Goal: Information Seeking & Learning: Find contact information

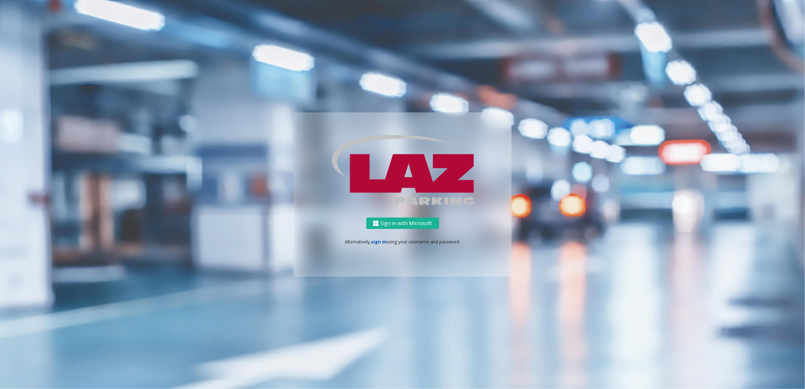
click at [382, 243] on link "sign in" at bounding box center [378, 242] width 15 height 6
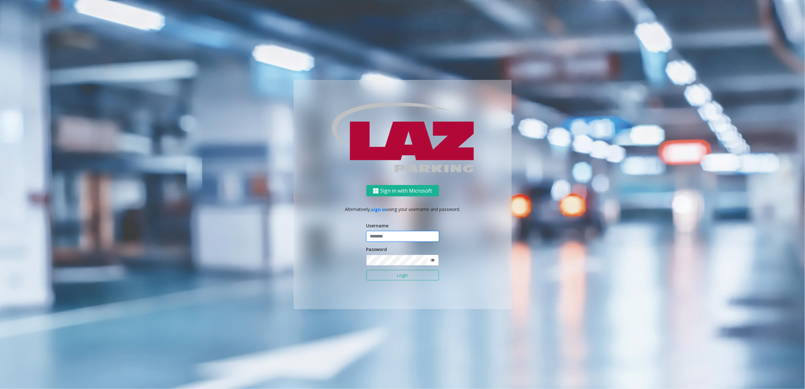
click at [392, 238] on input "text" at bounding box center [403, 236] width 73 height 11
type input "********"
click at [392, 271] on button "Login" at bounding box center [403, 275] width 73 height 11
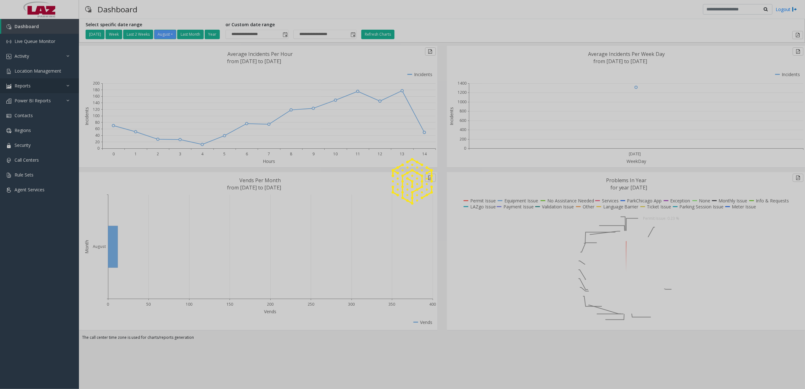
click at [52, 80] on link "Reports" at bounding box center [39, 85] width 79 height 15
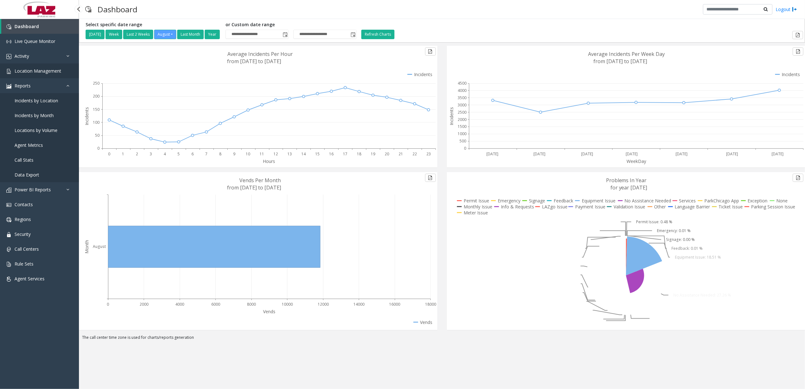
click at [54, 73] on span "Location Management" at bounding box center [38, 71] width 47 height 6
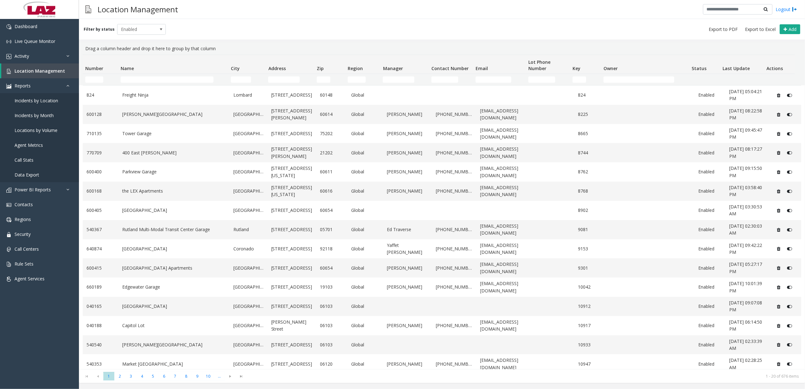
click at [161, 74] on td "Name Filter" at bounding box center [173, 79] width 110 height 11
click at [161, 80] on input "Name Filter" at bounding box center [167, 79] width 93 height 6
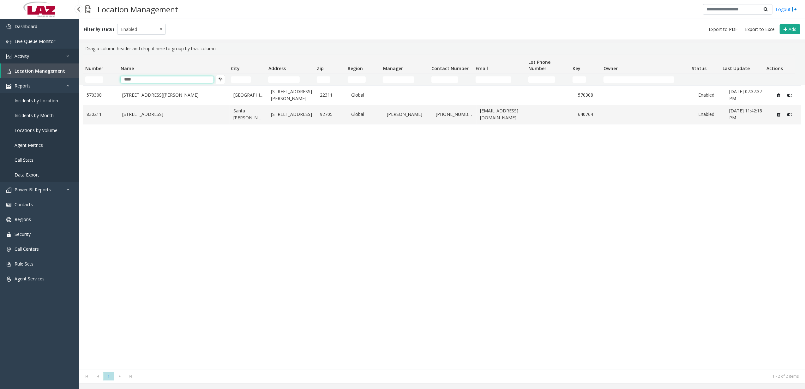
type input "****"
click at [52, 61] on link "Activity" at bounding box center [39, 56] width 79 height 15
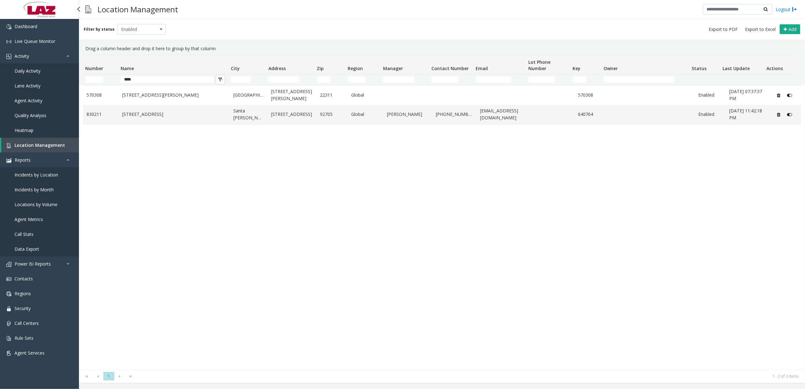
click at [39, 75] on link "Daily Activity" at bounding box center [39, 71] width 79 height 15
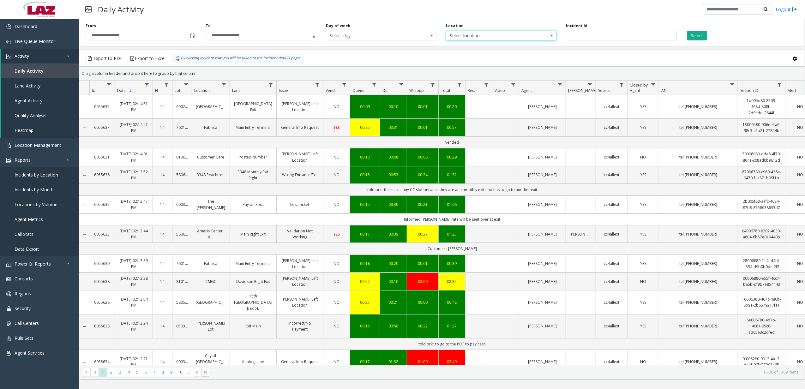
click at [511, 34] on span "Select location..." at bounding box center [491, 35] width 88 height 9
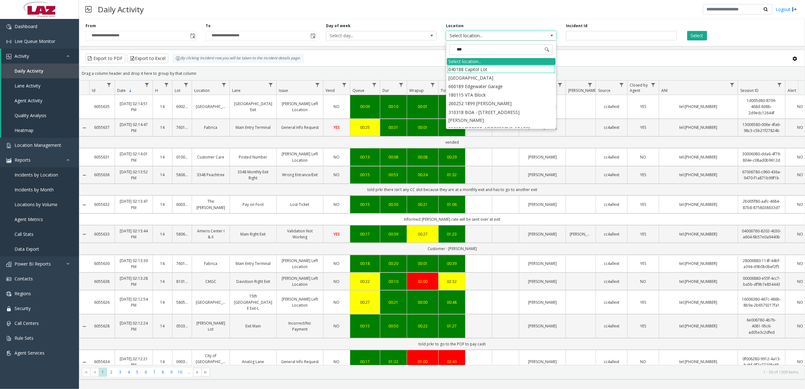
type input "****"
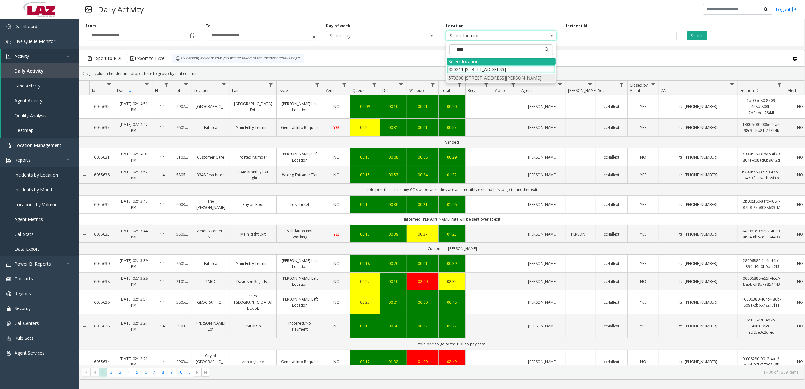
click at [521, 77] on li "570308 [STREET_ADDRESS][PERSON_NAME]" at bounding box center [501, 78] width 109 height 9
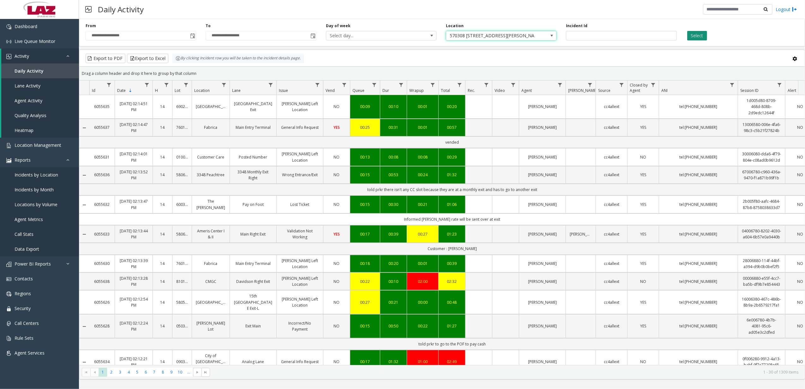
click at [702, 32] on button "Select" at bounding box center [698, 35] width 20 height 9
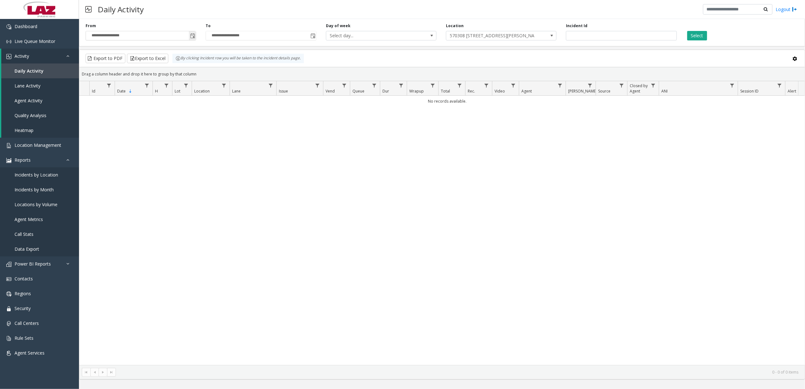
click at [191, 37] on span "Toggle popup" at bounding box center [192, 35] width 5 height 5
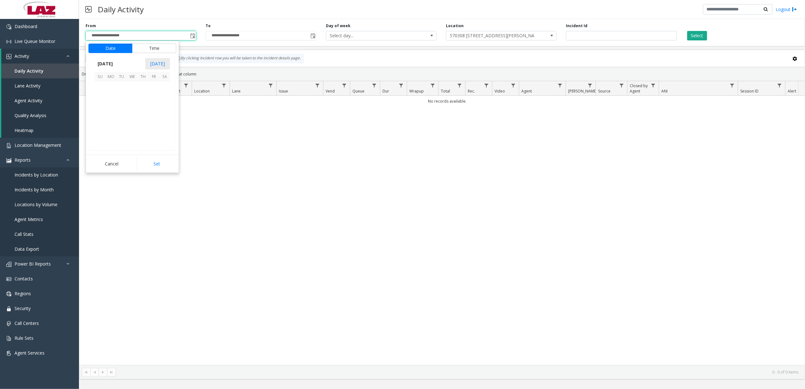
scroll to position [113338, 0]
click at [152, 89] on span "1" at bounding box center [154, 87] width 11 height 11
click at [155, 168] on button "Set" at bounding box center [157, 164] width 40 height 14
type input "**********"
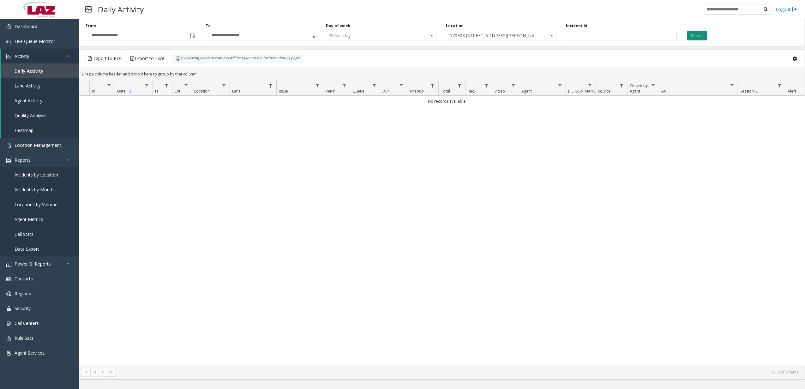
click at [703, 33] on button "Select" at bounding box center [698, 35] width 20 height 9
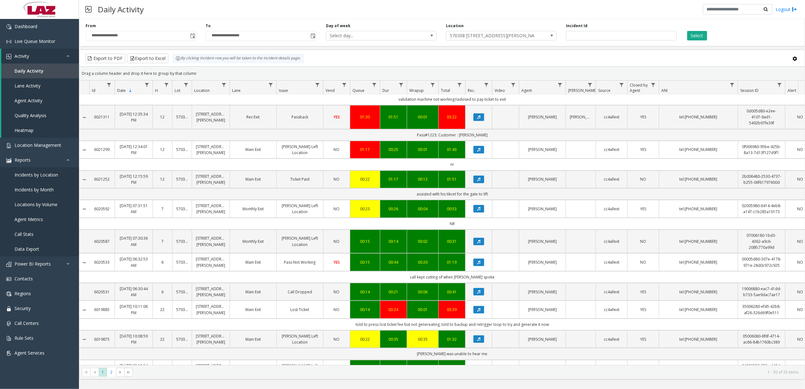
scroll to position [89, 0]
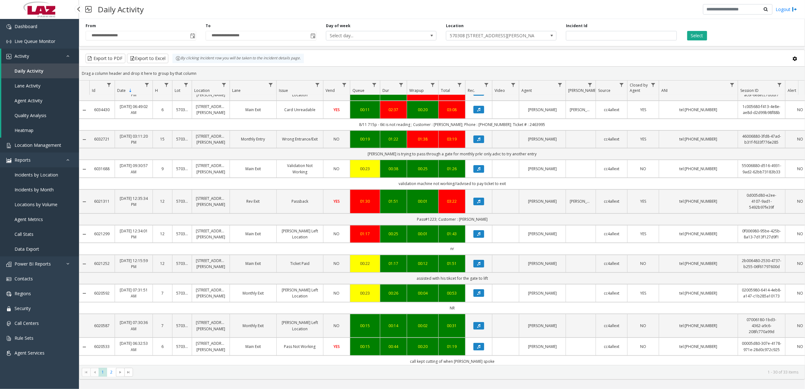
click at [37, 145] on span "Location Management" at bounding box center [38, 145] width 47 height 6
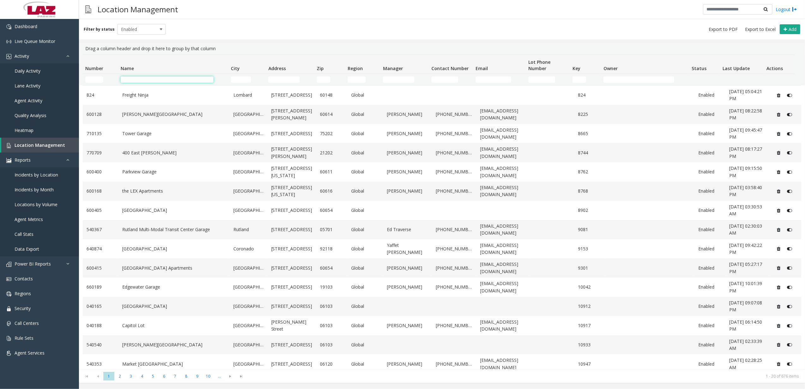
click at [150, 76] on input "Name Filter" at bounding box center [167, 79] width 93 height 6
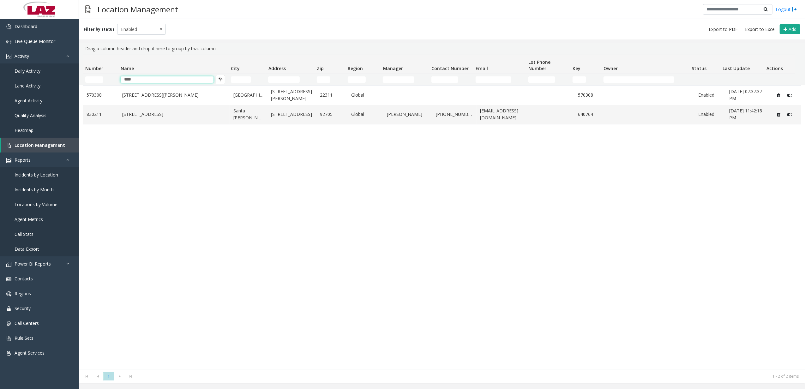
type input "****"
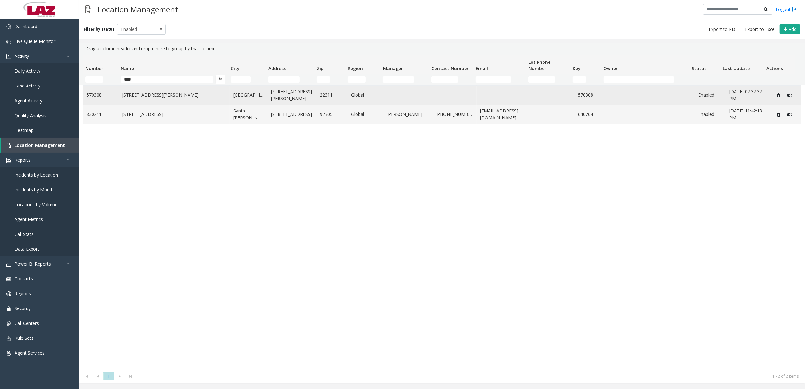
click at [206, 98] on link "[STREET_ADDRESS][PERSON_NAME]" at bounding box center [174, 95] width 104 height 7
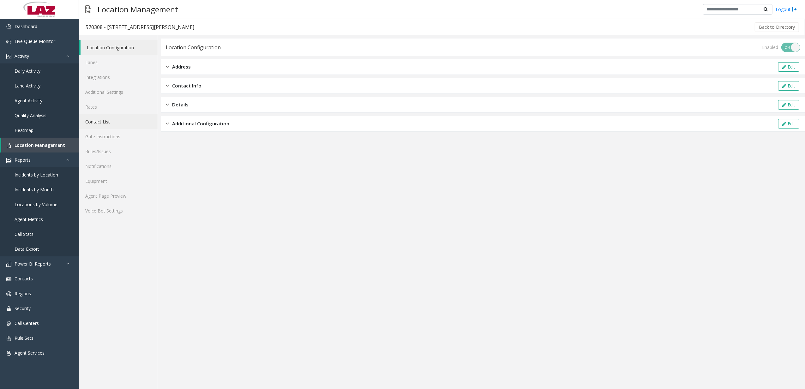
click at [100, 126] on link "Contact List" at bounding box center [118, 121] width 79 height 15
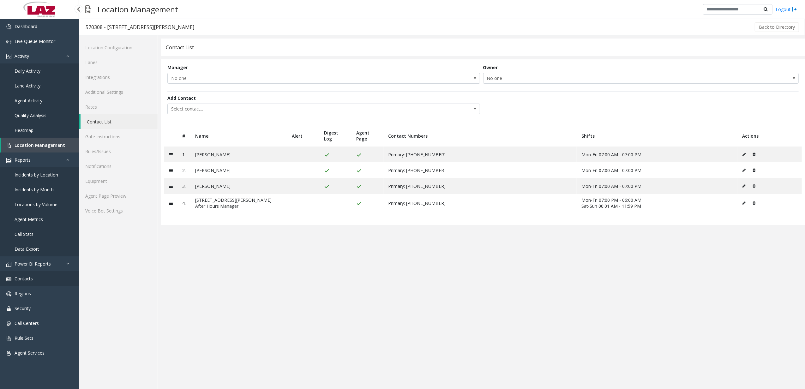
click at [41, 281] on link "Contacts" at bounding box center [39, 278] width 79 height 15
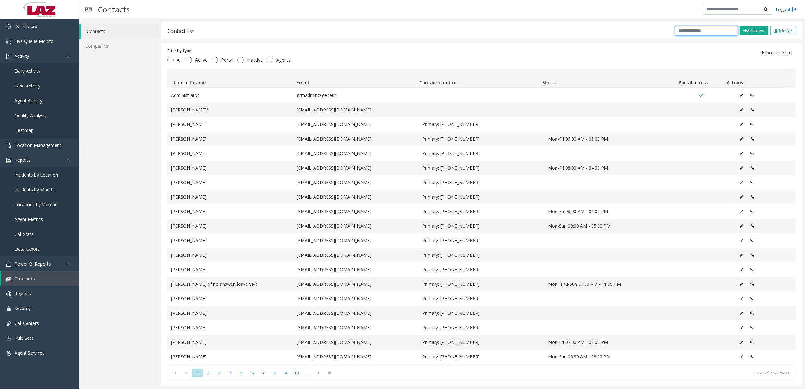
click at [715, 27] on input "text" at bounding box center [706, 31] width 63 height 10
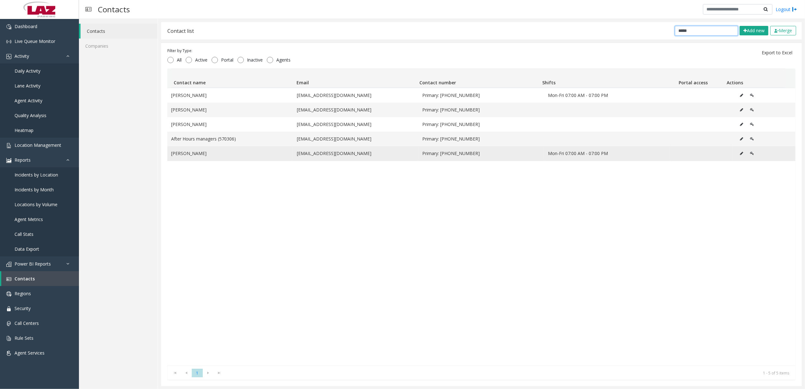
type input "*****"
drag, startPoint x: 295, startPoint y: 155, endPoint x: 352, endPoint y: 154, distance: 56.9
click at [352, 154] on td "[EMAIL_ADDRESS][DOMAIN_NAME]" at bounding box center [356, 153] width 126 height 15
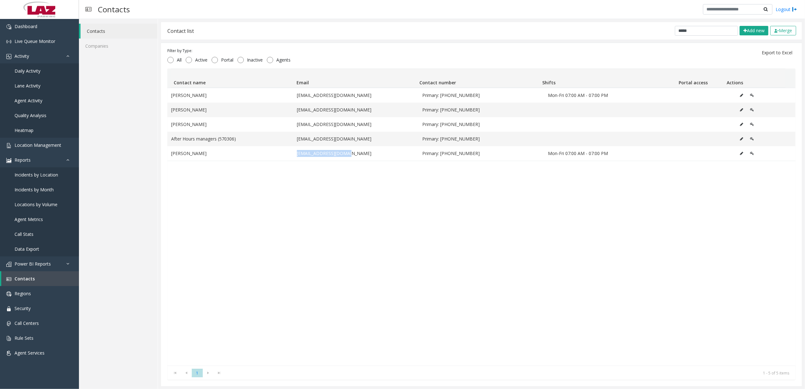
copy td "[EMAIL_ADDRESS][DOMAIN_NAME]"
